Goal: Task Accomplishment & Management: Use online tool/utility

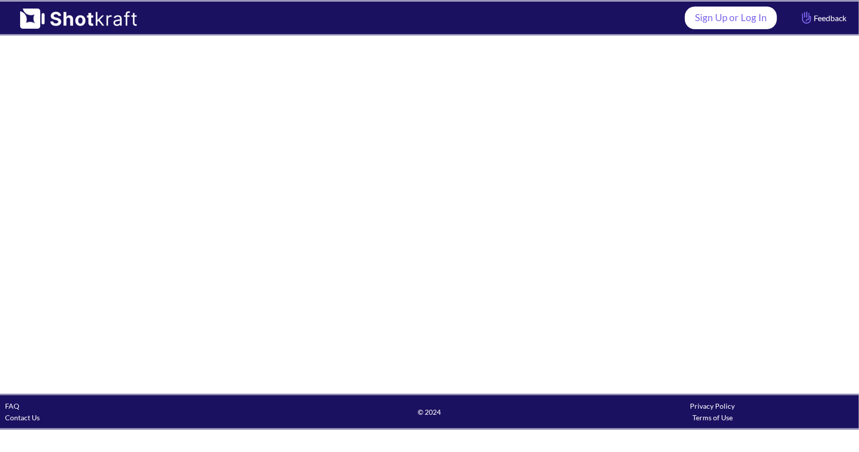
click at [726, 28] on link "Sign Up or Log In" at bounding box center [731, 18] width 92 height 23
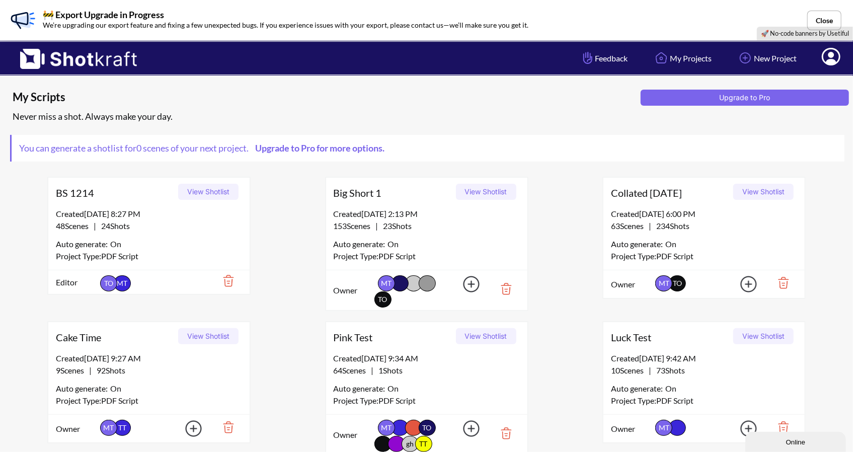
click at [834, 54] on icon at bounding box center [831, 57] width 19 height 18
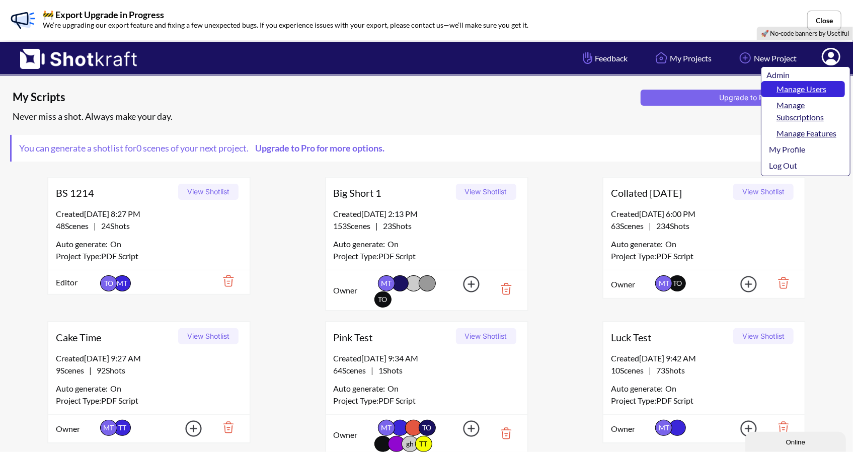
click at [815, 86] on link "Manage Users" at bounding box center [803, 89] width 84 height 16
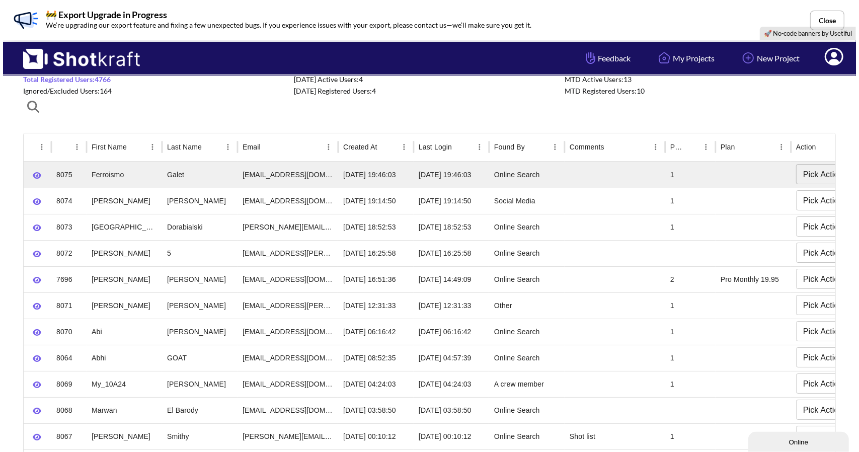
scroll to position [50, 0]
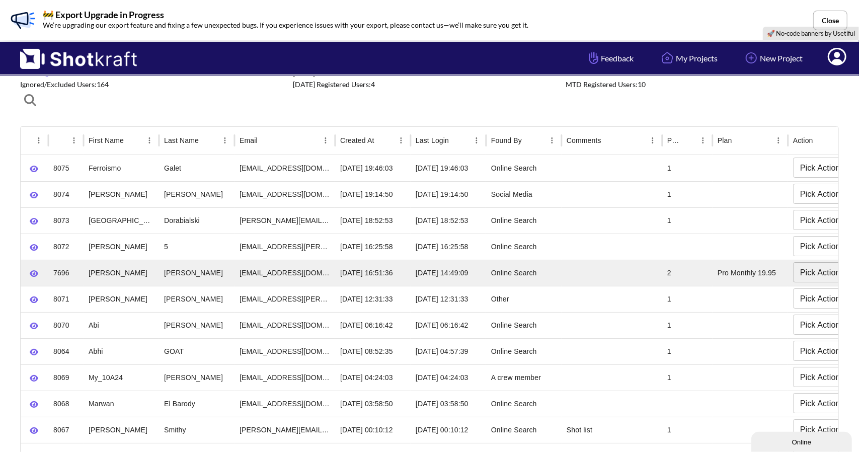
click at [822, 274] on body "**********" at bounding box center [429, 419] width 859 height 939
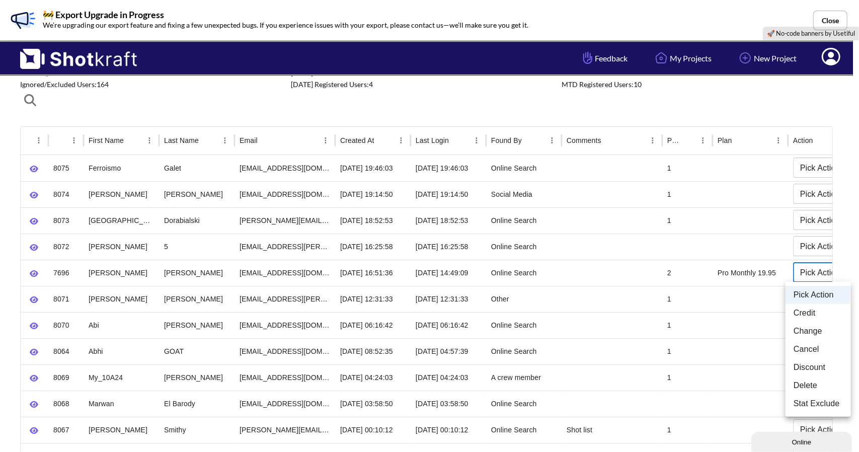
click at [30, 277] on div at bounding box center [429, 226] width 859 height 452
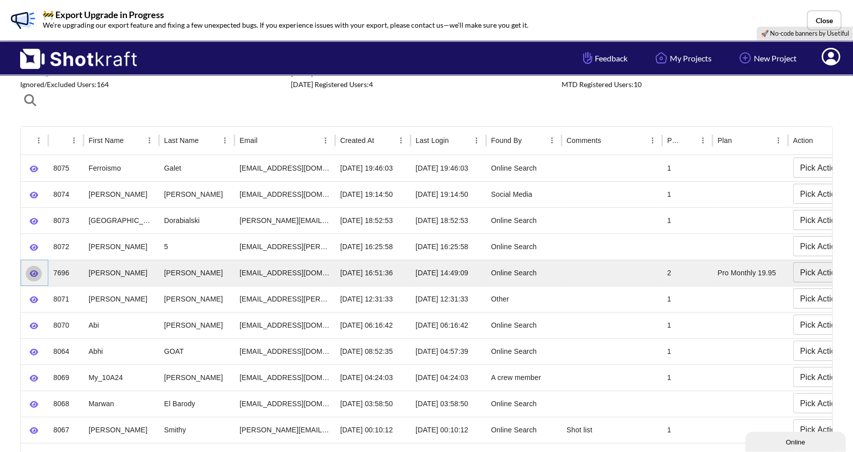
click at [33, 273] on icon "button" at bounding box center [34, 273] width 9 height 7
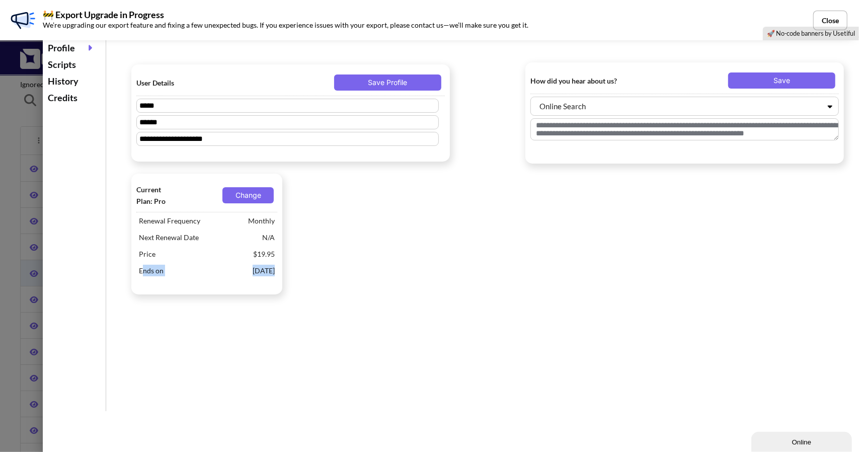
drag, startPoint x: 142, startPoint y: 272, endPoint x: 282, endPoint y: 282, distance: 139.8
click at [282, 282] on div "Current Plan: Pro Change Renewal Frequency Monthly Next Renewal Date N/A Price …" at bounding box center [206, 234] width 151 height 121
click at [310, 324] on div "**********" at bounding box center [487, 224] width 743 height 374
click at [824, 15] on button "Close" at bounding box center [830, 21] width 34 height 20
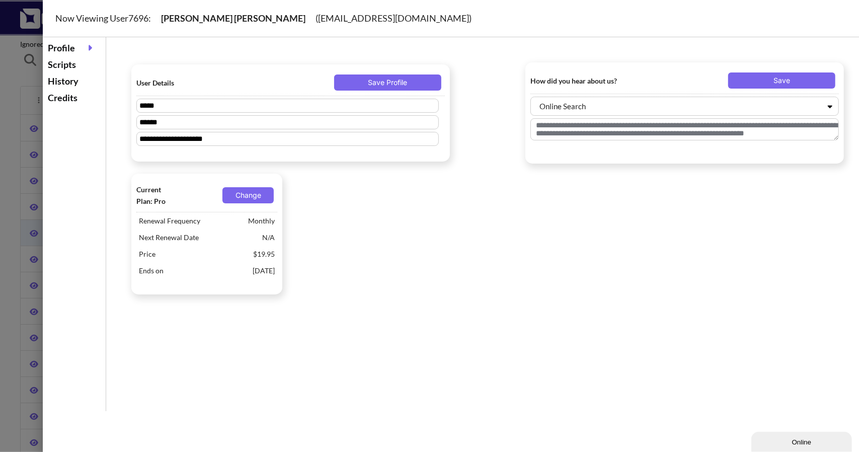
click at [59, 82] on div "History" at bounding box center [74, 81] width 58 height 17
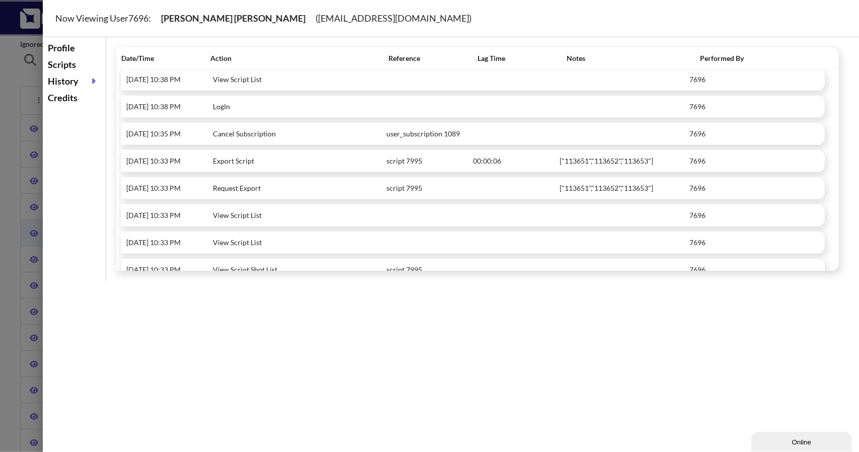
scroll to position [705, 0]
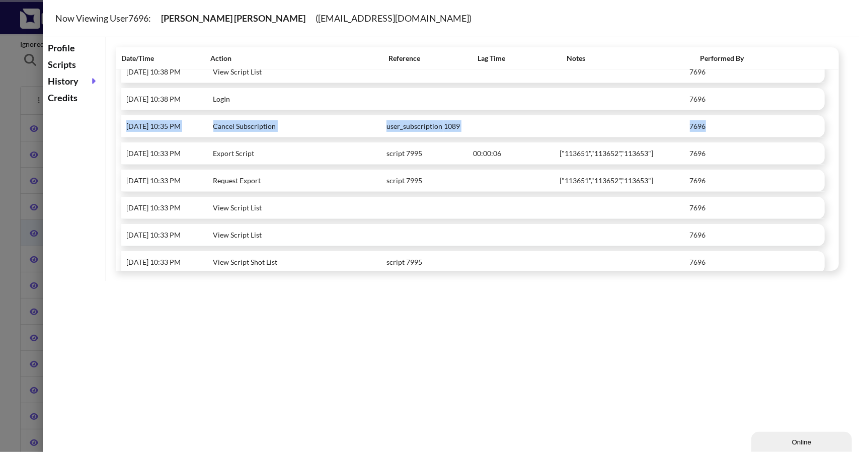
drag, startPoint x: 125, startPoint y: 119, endPoint x: 724, endPoint y: 117, distance: 598.9
click at [724, 117] on div "[DATE] 10:35 PM Cancel Subscription user_subscription 1089 7696" at bounding box center [473, 126] width 704 height 22
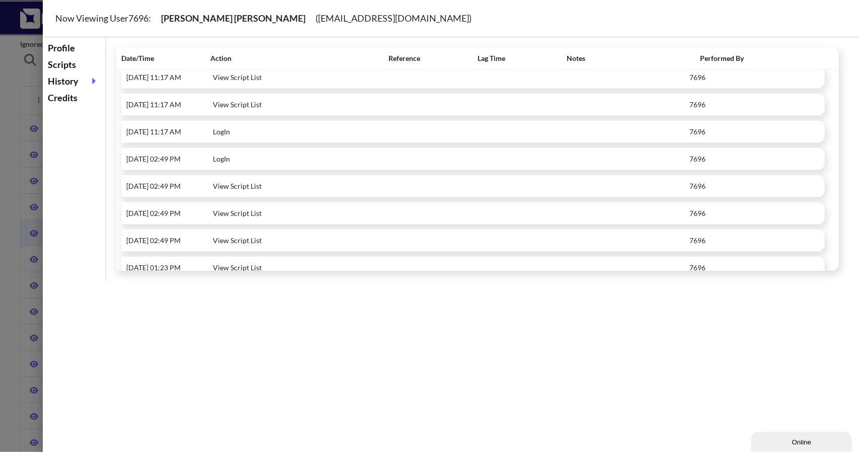
scroll to position [101, 0]
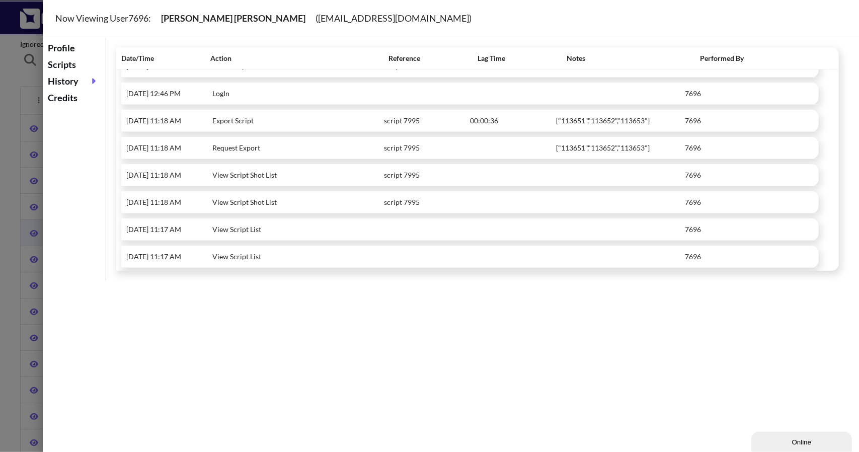
click at [67, 48] on div "Profile" at bounding box center [74, 48] width 58 height 17
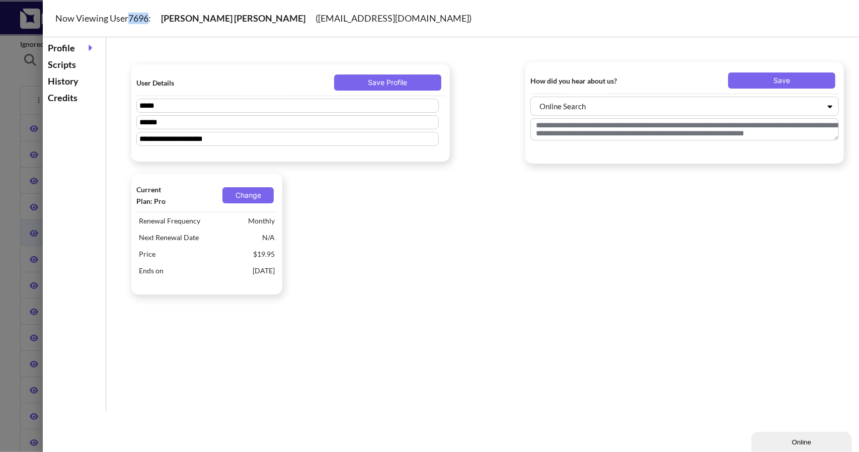
drag, startPoint x: 130, startPoint y: 19, endPoint x: 151, endPoint y: 17, distance: 20.8
click at [151, 17] on div "Now Viewing User 7696 : [PERSON_NAME] ( [EMAIL_ADDRESS][DOMAIN_NAME] )" at bounding box center [464, 18] width 842 height 37
click at [55, 67] on div "Scripts" at bounding box center [74, 64] width 58 height 17
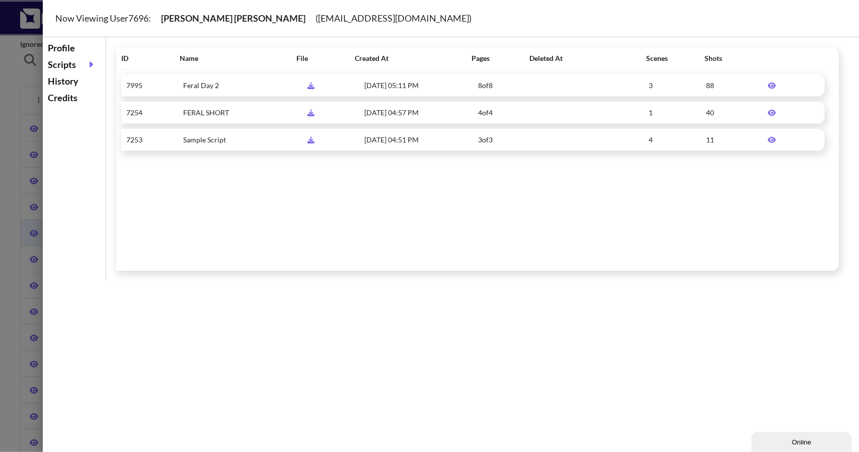
click at [770, 84] on icon at bounding box center [772, 85] width 18 height 7
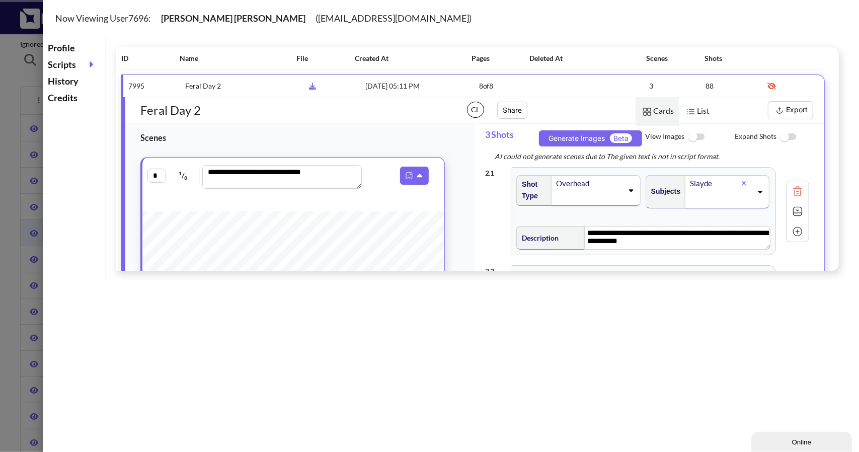
click at [779, 112] on img at bounding box center [780, 110] width 13 height 13
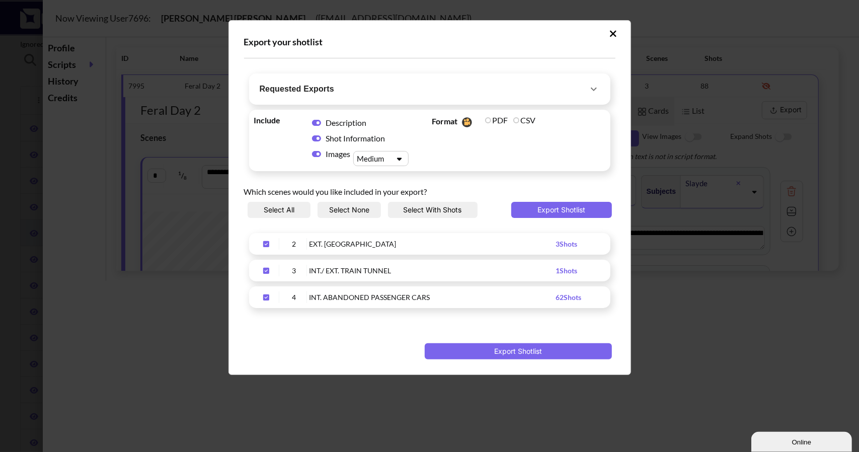
click at [546, 90] on span "Requested Exports" at bounding box center [424, 89] width 328 height 14
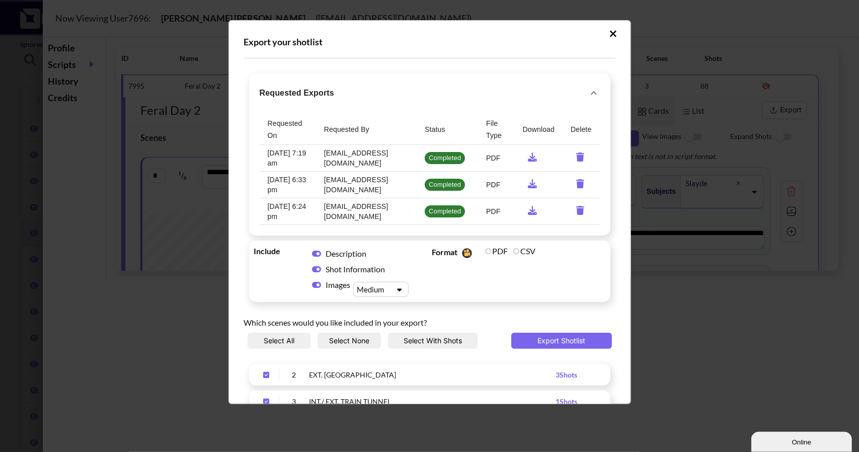
click at [527, 158] on icon "requested-exports" at bounding box center [532, 156] width 19 height 9
click at [528, 210] on icon "requested-exports" at bounding box center [532, 210] width 19 height 9
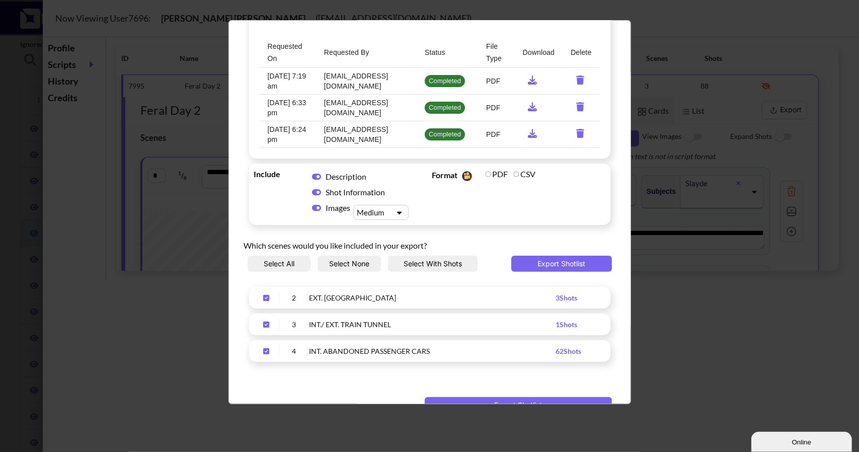
scroll to position [100, 0]
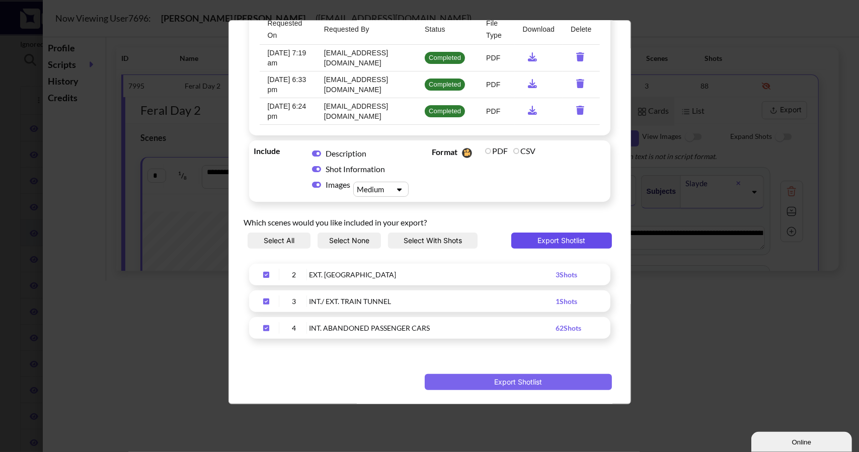
click at [549, 240] on button "Export Shotlist" at bounding box center [561, 241] width 101 height 16
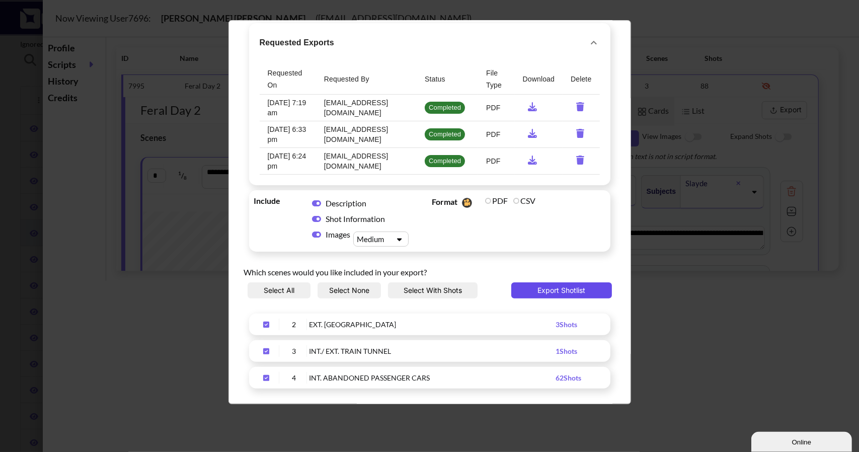
scroll to position [0, 0]
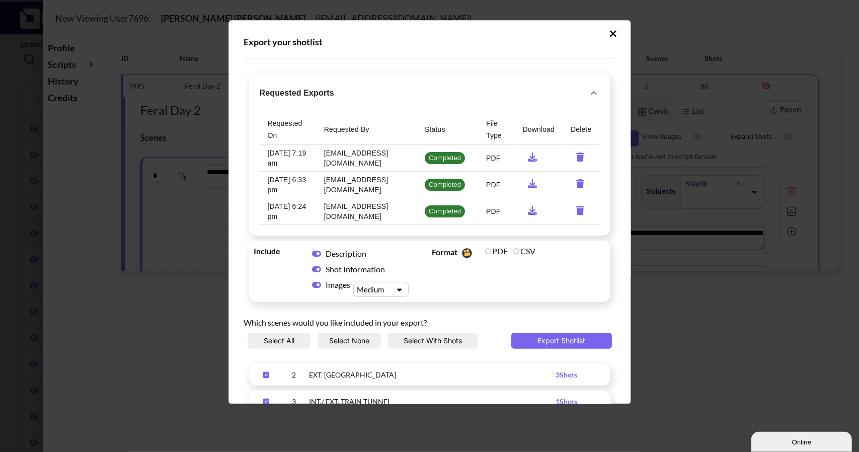
click at [610, 34] on icon "Upload Script" at bounding box center [613, 33] width 7 height 7
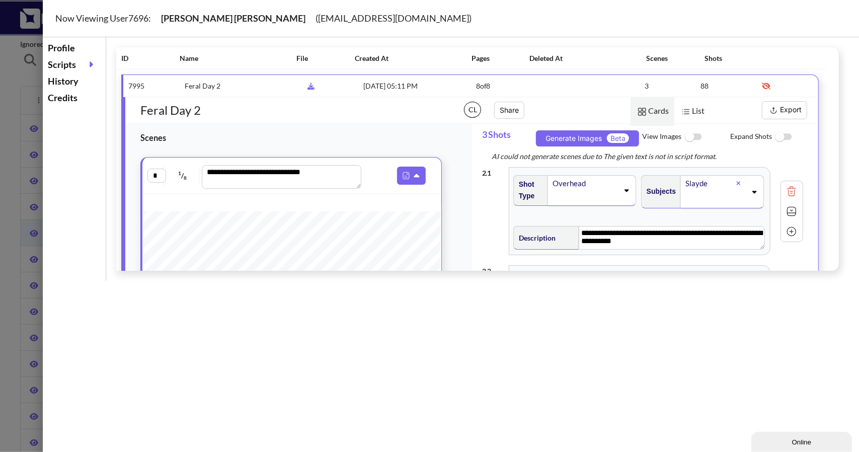
click at [77, 67] on span at bounding box center [87, 64] width 22 height 11
click at [64, 81] on div "History" at bounding box center [74, 81] width 58 height 17
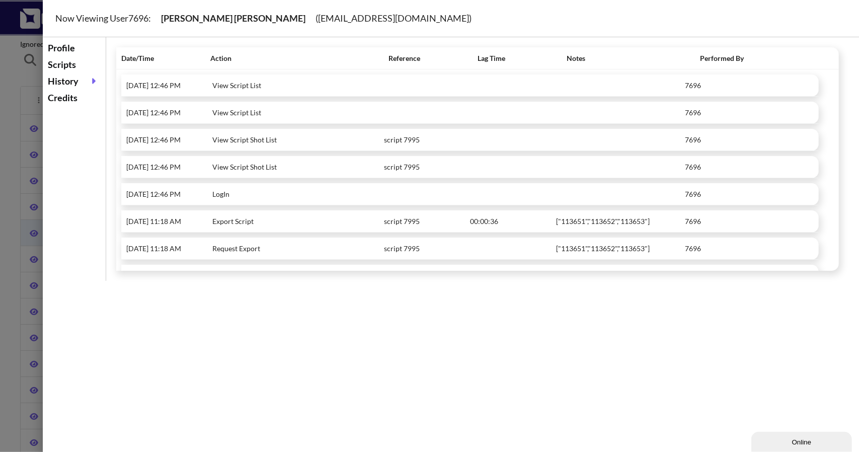
click at [58, 61] on div "Scripts" at bounding box center [74, 64] width 58 height 17
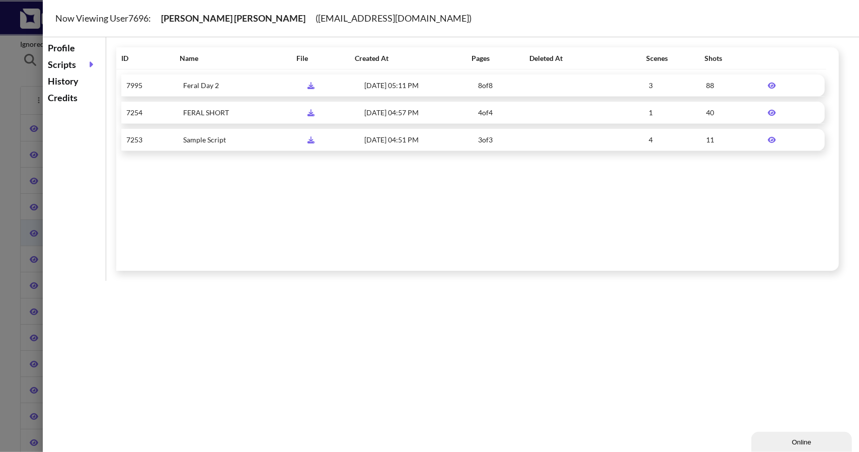
click at [770, 88] on icon at bounding box center [772, 85] width 18 height 7
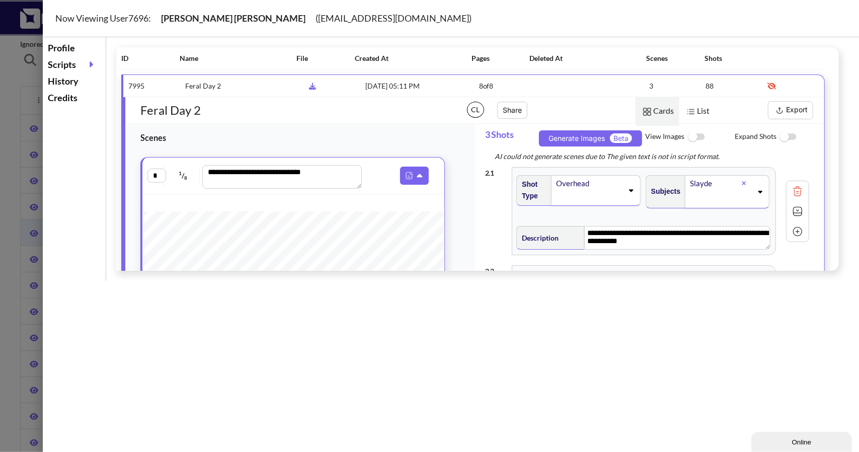
click at [792, 111] on button "Export" at bounding box center [790, 110] width 45 height 18
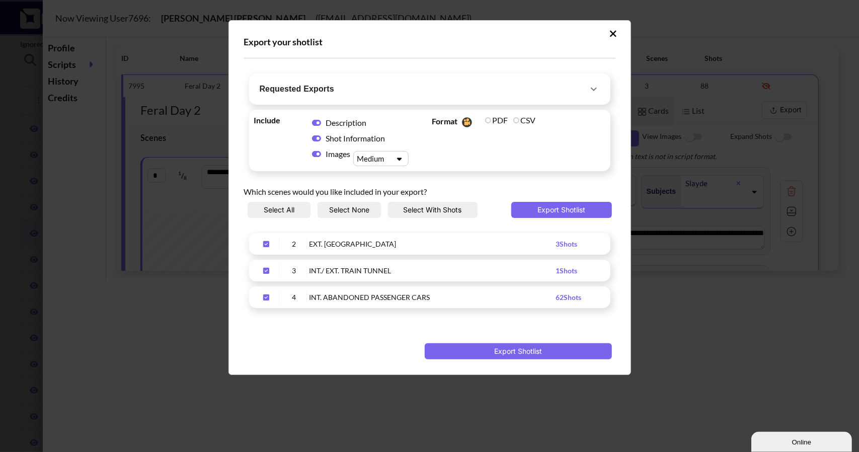
click at [383, 78] on button "Requested Exports" at bounding box center [430, 89] width 356 height 26
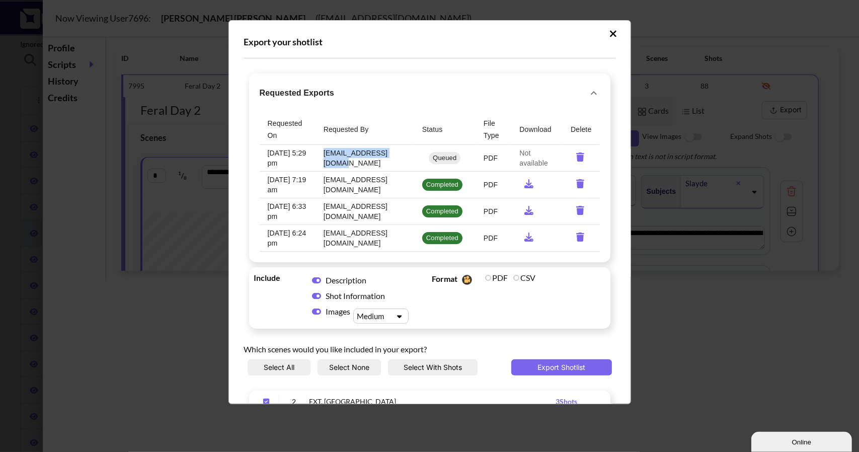
drag, startPoint x: 395, startPoint y: 156, endPoint x: 329, endPoint y: 157, distance: 65.4
click at [329, 157] on td "[EMAIL_ADDRESS][DOMAIN_NAME]" at bounding box center [365, 158] width 99 height 27
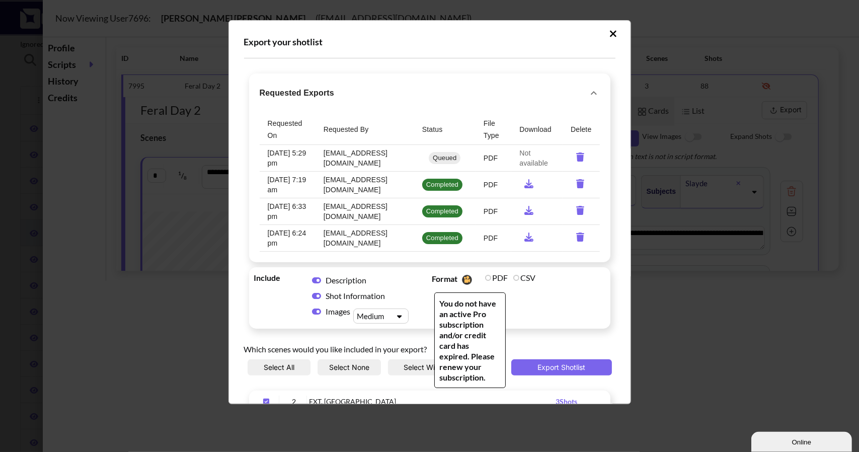
click at [575, 312] on span "Format You do not have an active Pro subscription and/or credit card has expire…" at bounding box center [519, 298] width 178 height 56
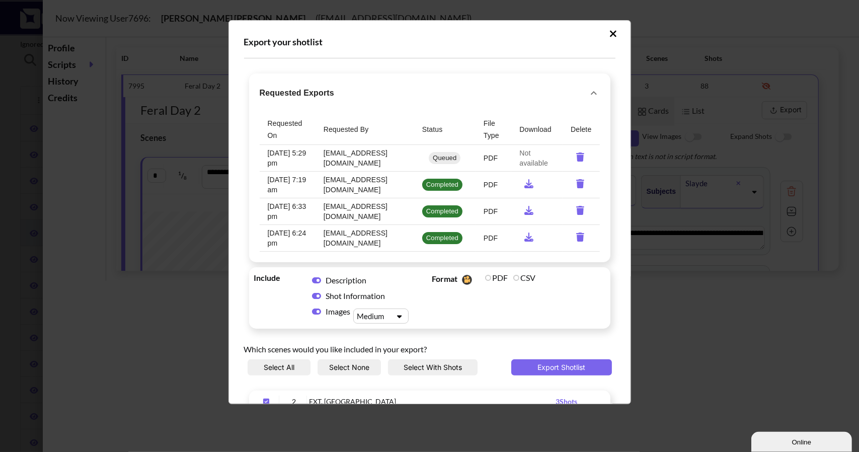
click at [609, 36] on icon "Upload Script" at bounding box center [613, 34] width 8 height 10
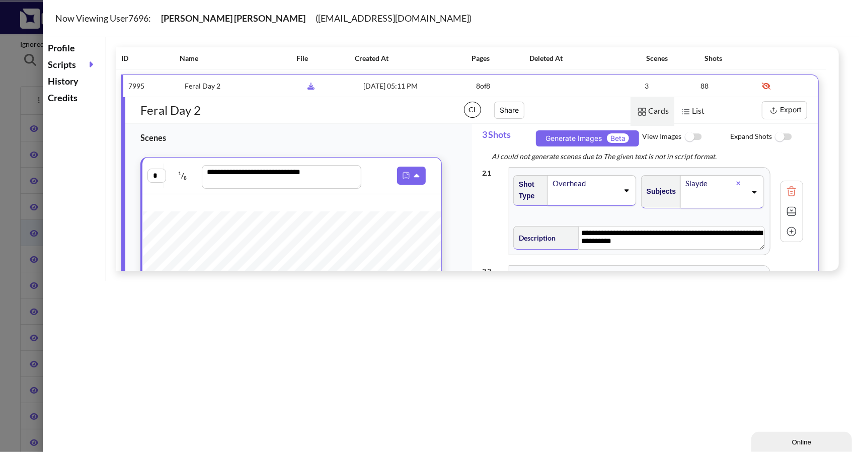
click at [80, 54] on div "Profile" at bounding box center [74, 48] width 58 height 17
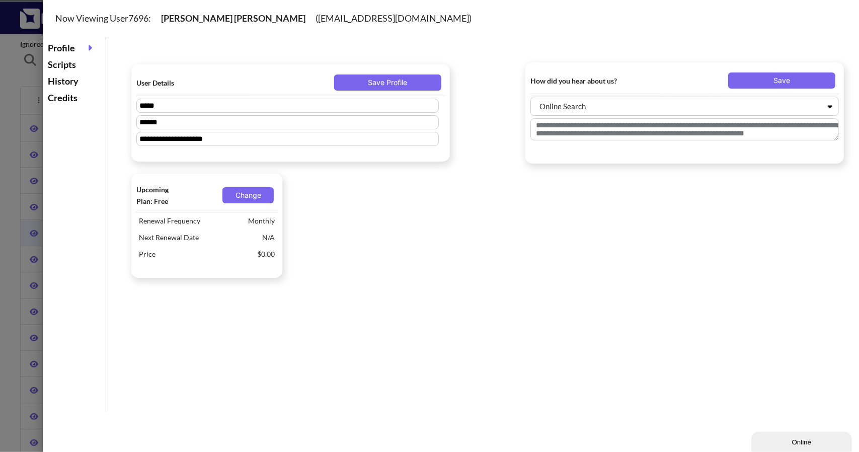
click at [63, 62] on div "Scripts" at bounding box center [74, 64] width 58 height 17
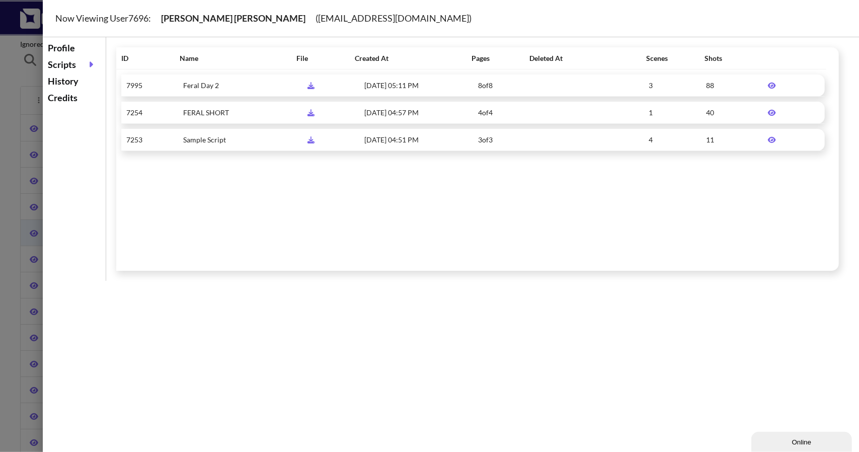
click at [763, 85] on icon at bounding box center [772, 85] width 18 height 7
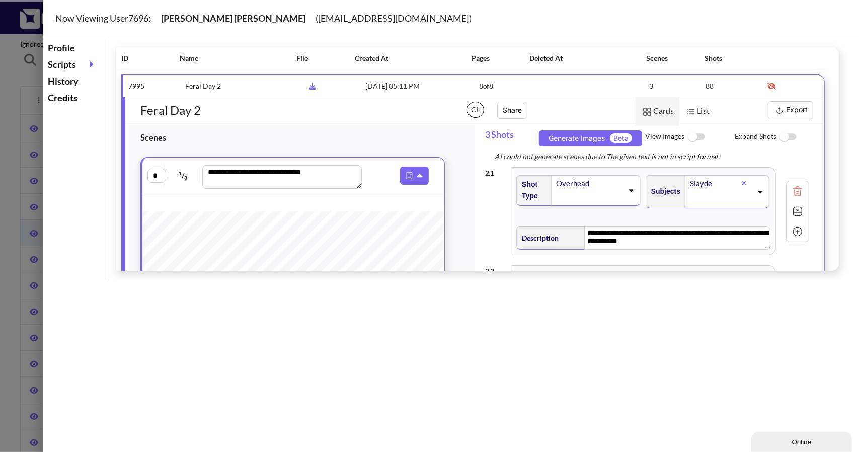
click at [784, 113] on button "Export" at bounding box center [790, 110] width 45 height 18
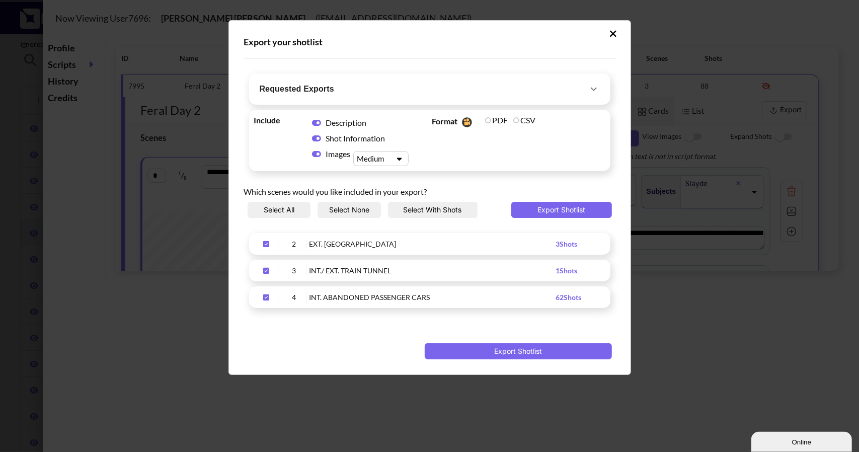
click at [444, 77] on button "Requested Exports" at bounding box center [430, 89] width 356 height 26
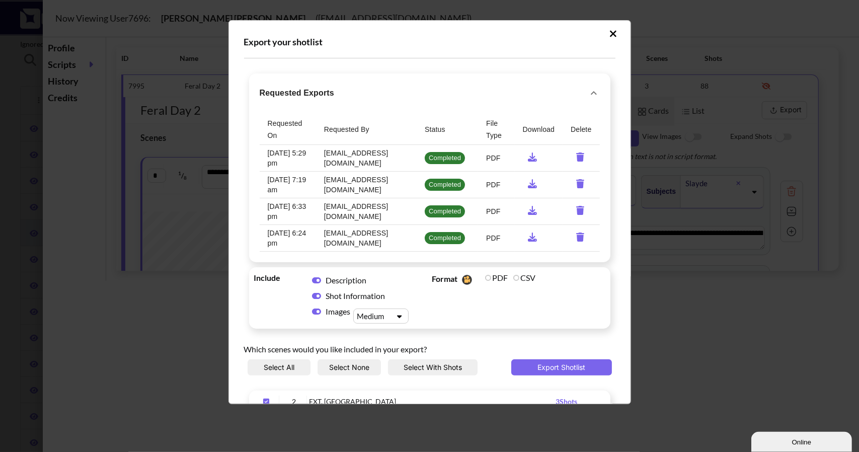
click at [528, 158] on icon "requested-exports" at bounding box center [532, 156] width 9 height 9
click at [576, 155] on icon "requested-exports" at bounding box center [580, 156] width 8 height 9
